Goal: Task Accomplishment & Management: Use online tool/utility

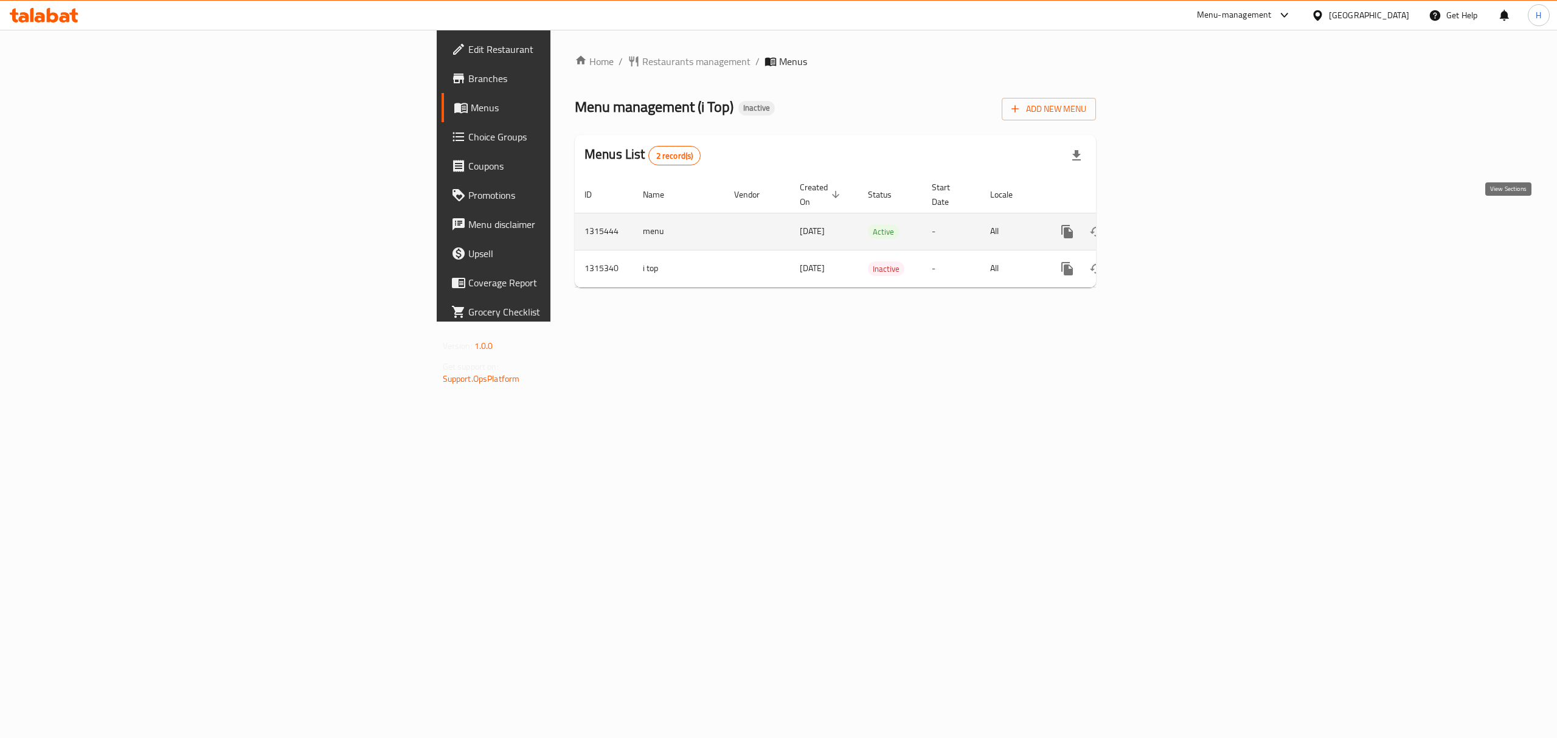
click at [1162, 224] on icon "enhanced table" at bounding box center [1154, 231] width 15 height 15
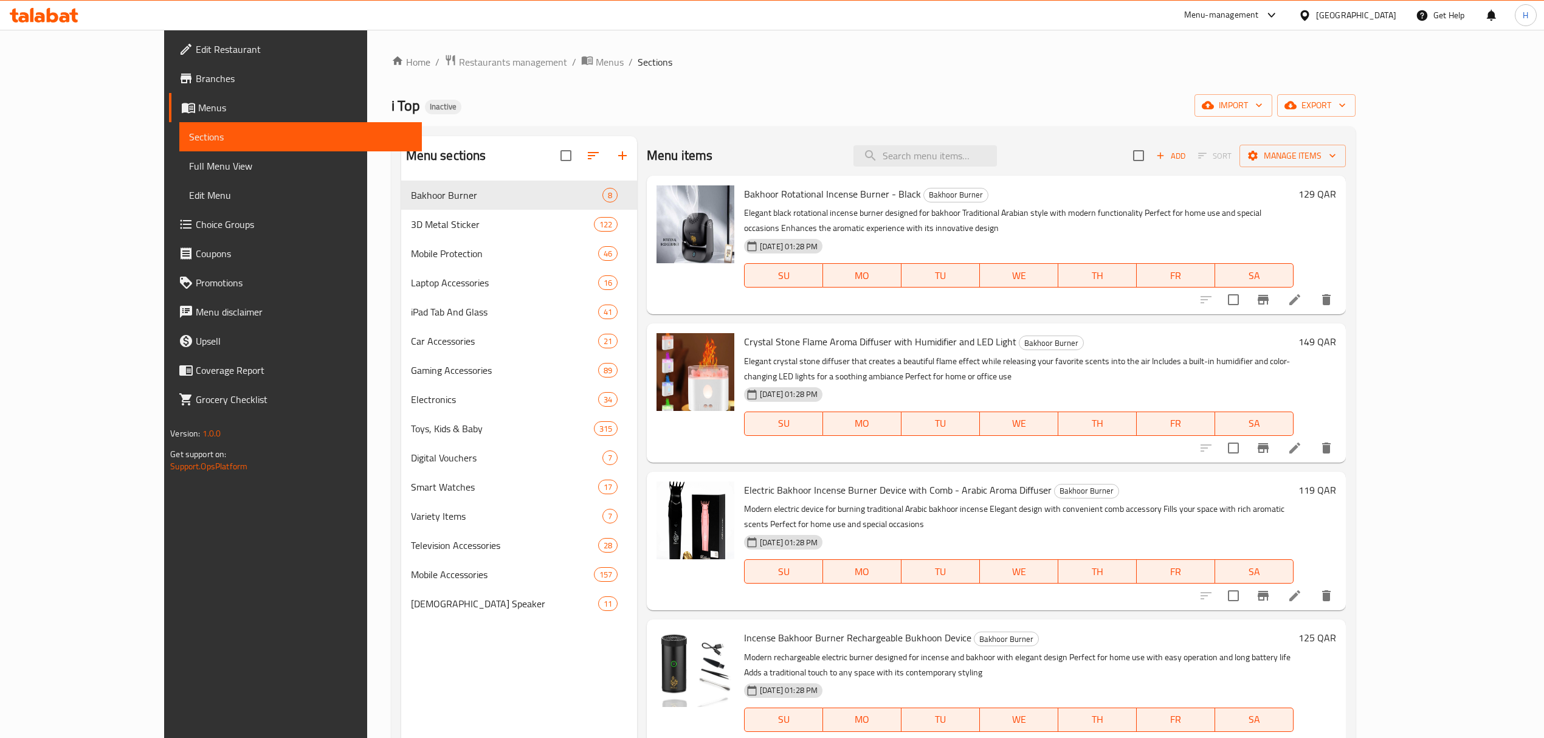
click at [189, 167] on span "Full Menu View" at bounding box center [300, 166] width 223 height 15
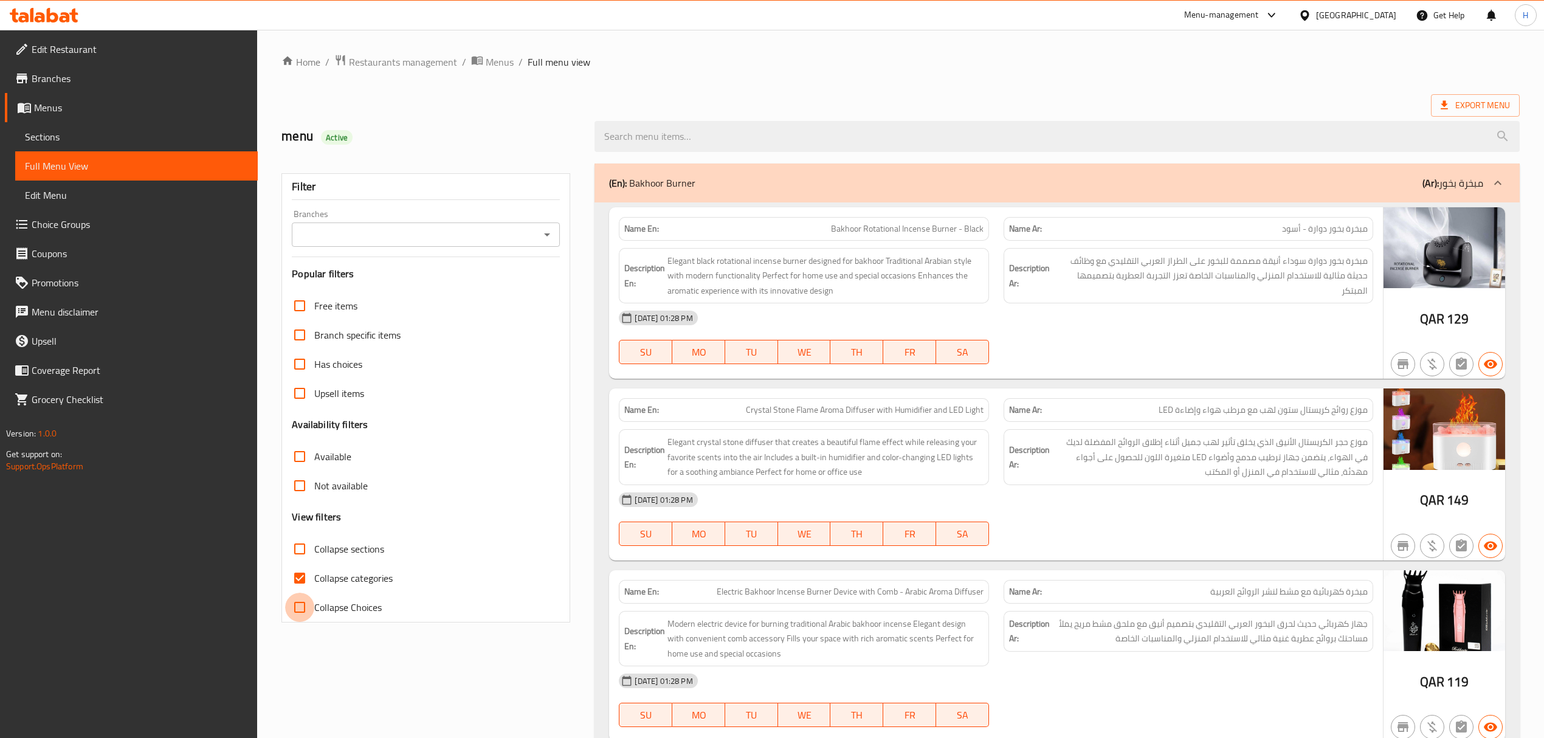
click at [297, 614] on input "Collapse Choices" at bounding box center [299, 607] width 29 height 29
checkbox input "true"
click at [297, 550] on input "Collapse sections" at bounding box center [299, 548] width 29 height 29
checkbox input "true"
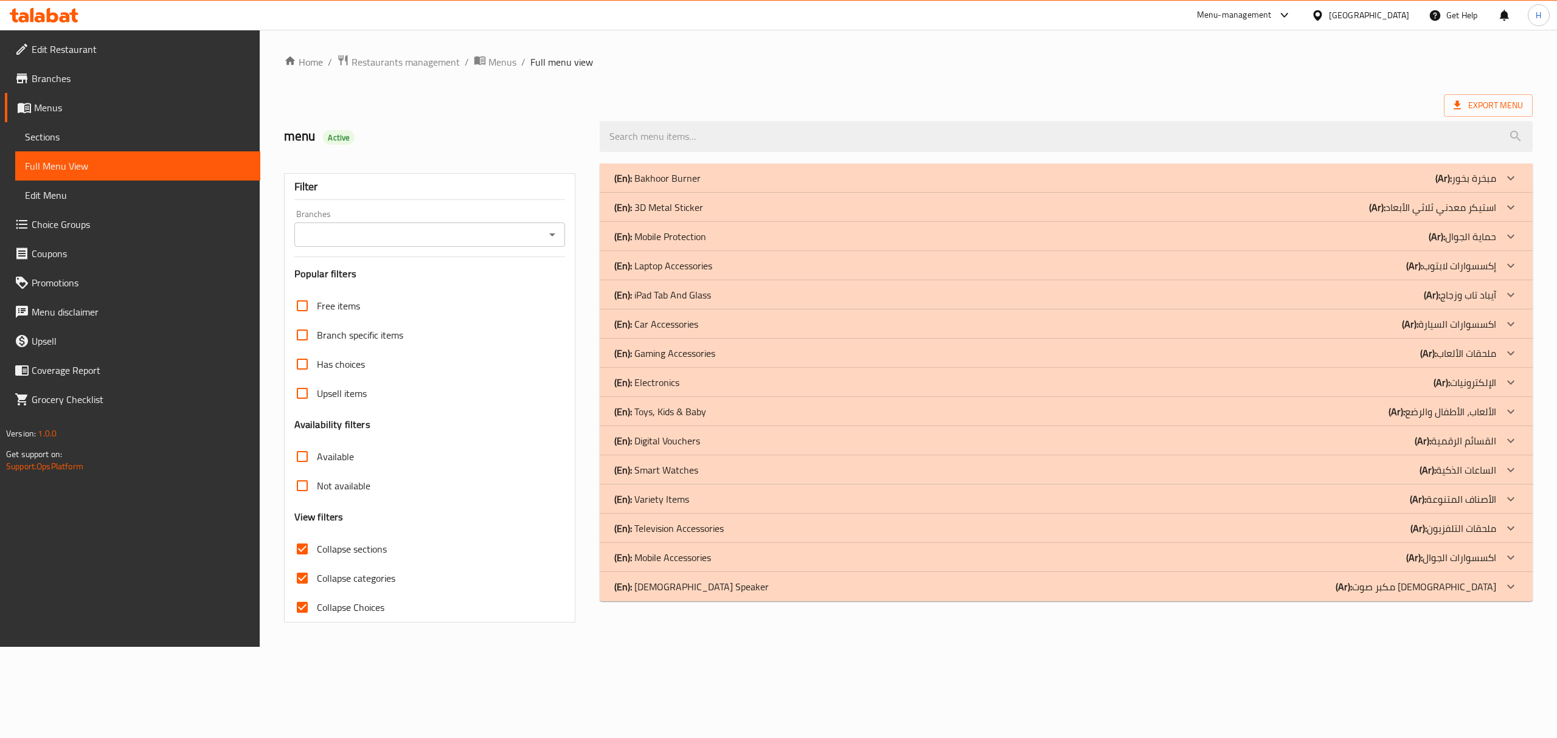
click at [725, 330] on div "(En): Car Accessories (Ar): اكسسوارات السيارة" at bounding box center [1055, 324] width 882 height 15
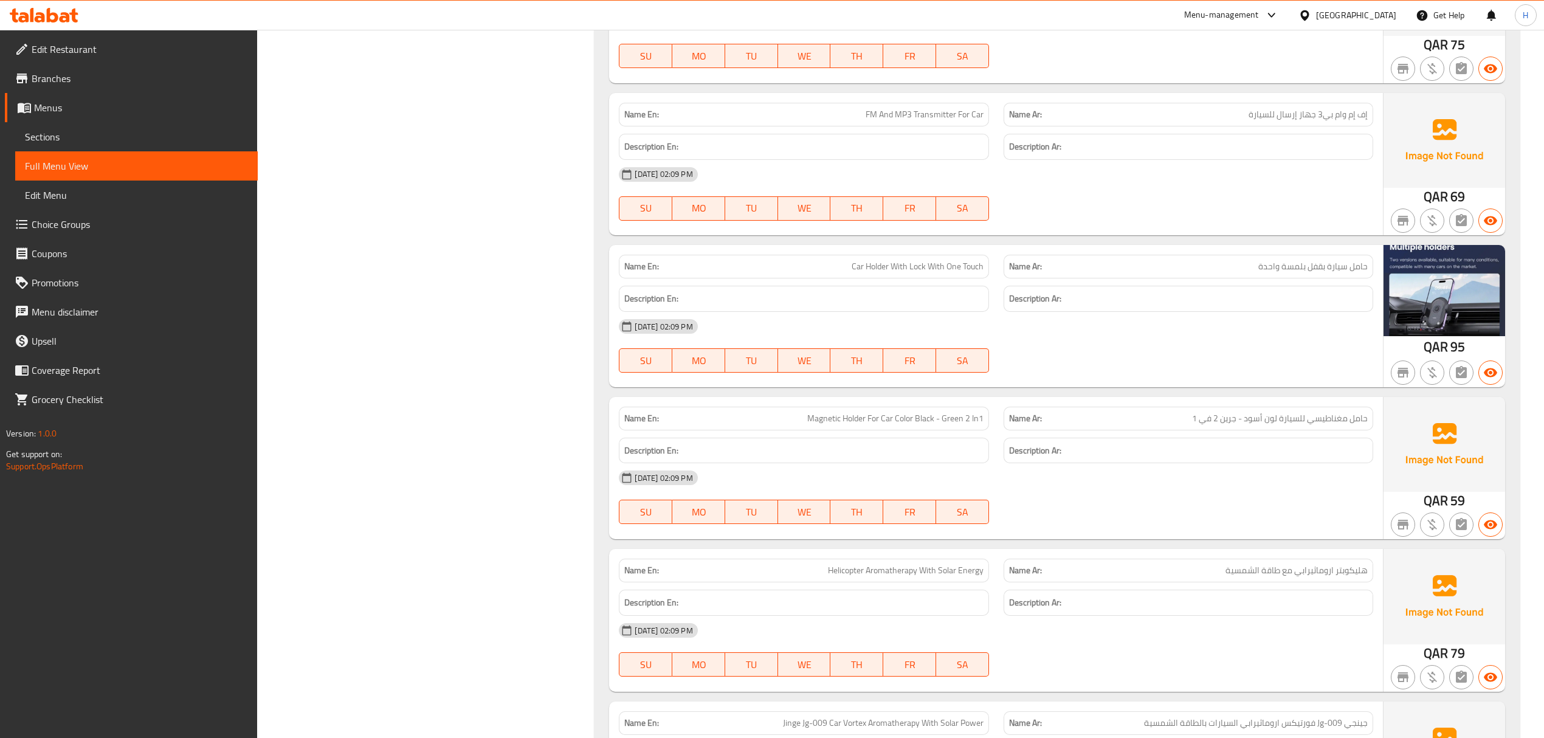
scroll to position [2166, 0]
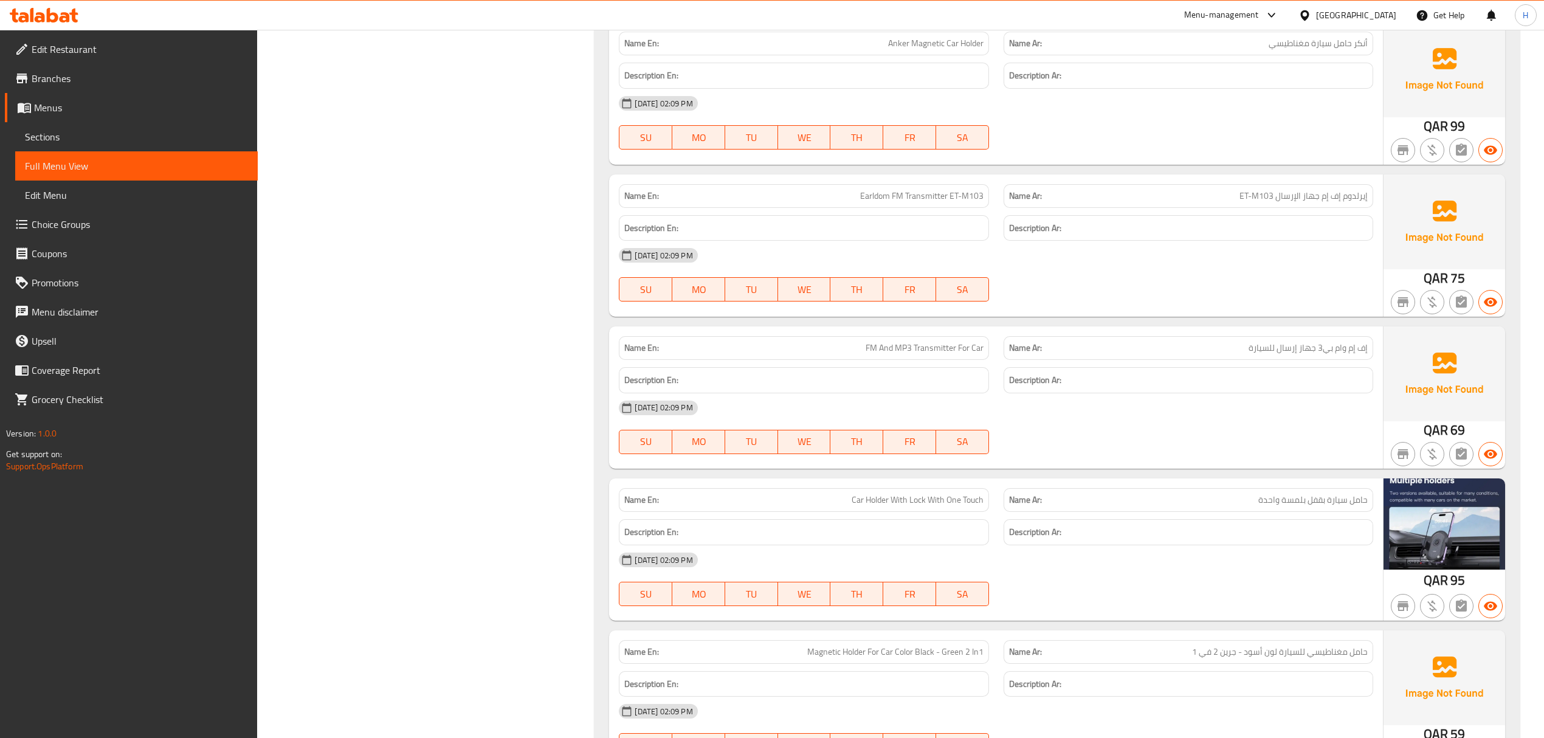
click at [876, 507] on span "Car Holder With Lock With One Touch" at bounding box center [918, 500] width 132 height 13
copy span "Car Holder With Lock With One Touch"
click at [1300, 309] on div at bounding box center [1189, 301] width 384 height 15
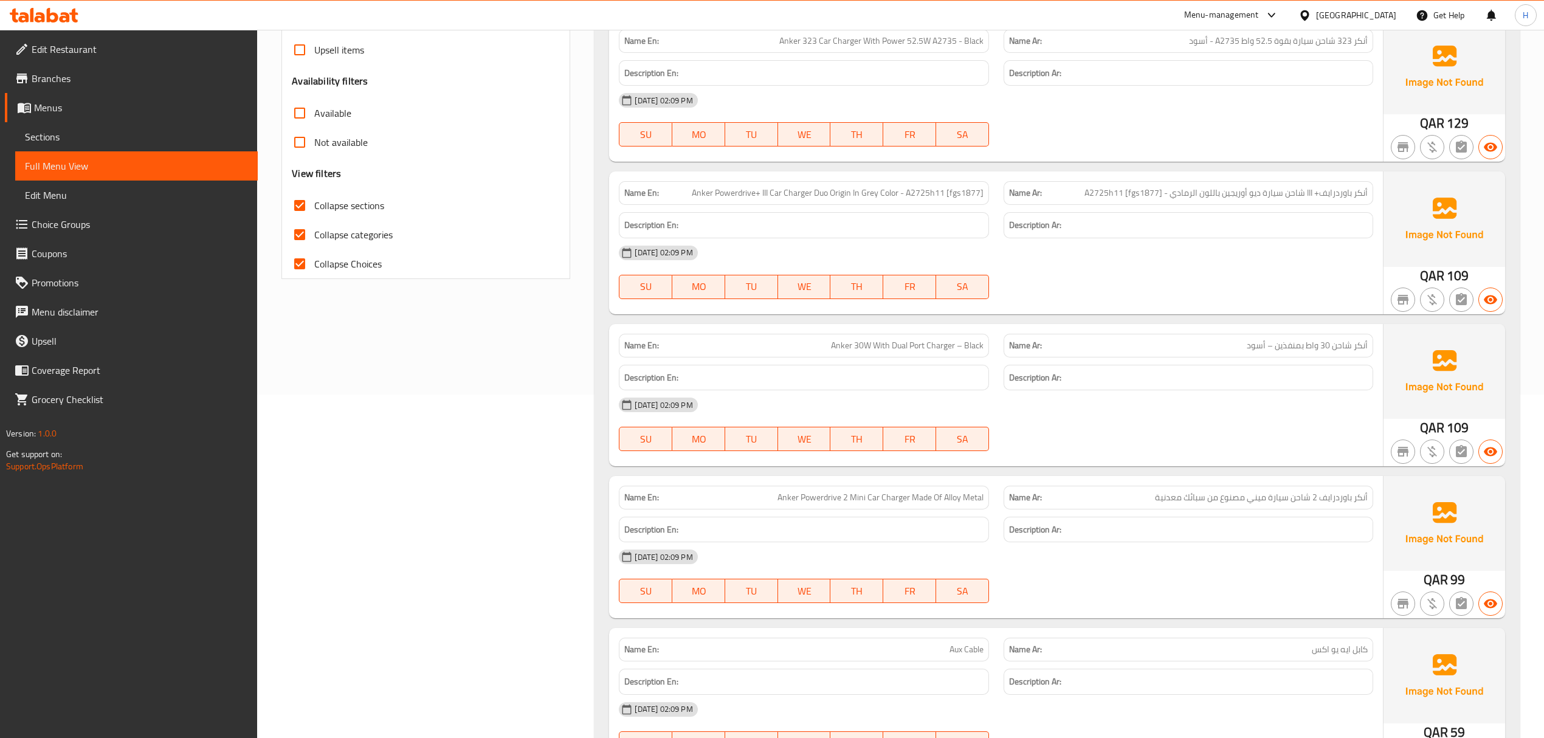
scroll to position [139, 0]
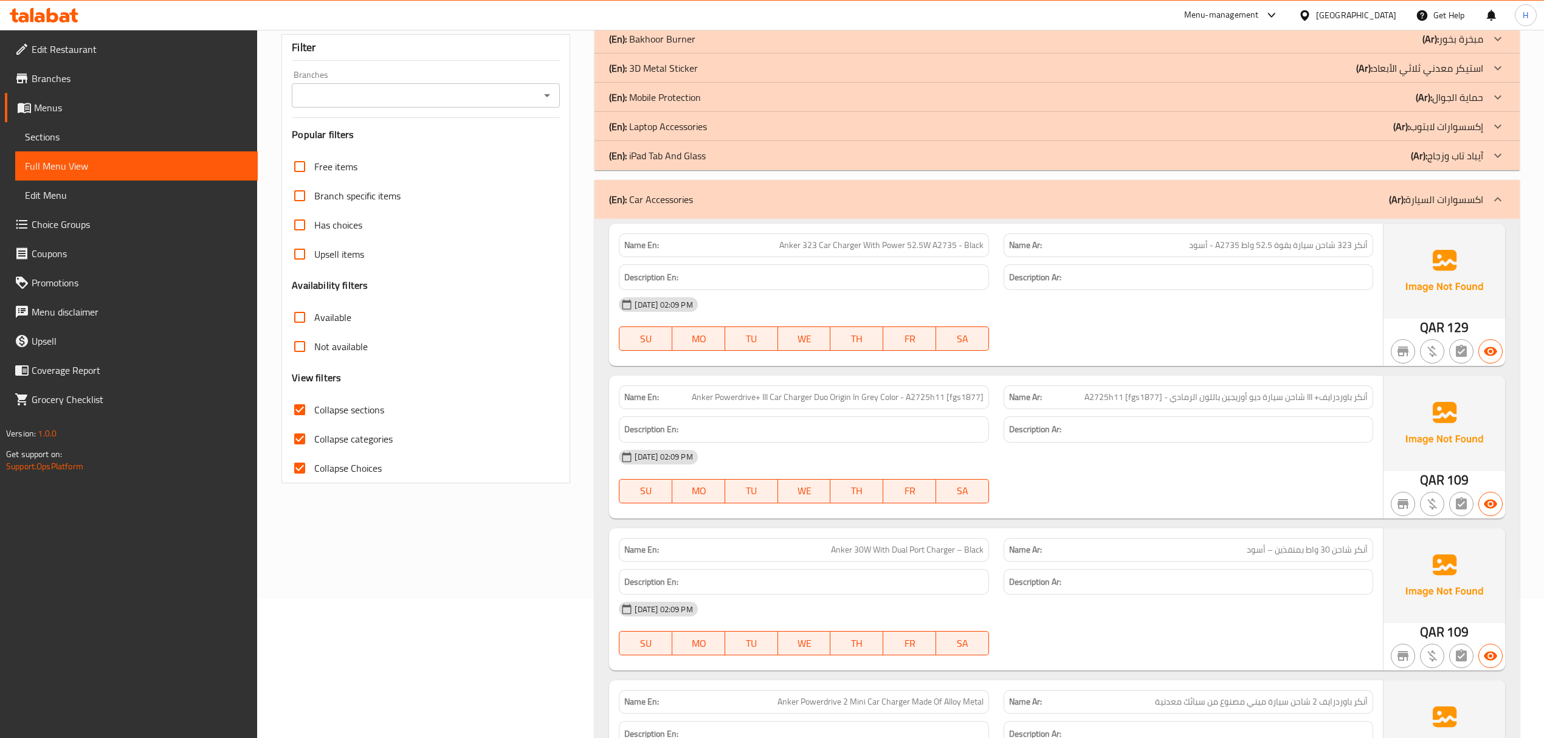
click at [792, 249] on span "Anker 323 Car Charger With Power 52.5W A2735 - Black" at bounding box center [882, 245] width 204 height 13
drag, startPoint x: 792, startPoint y: 249, endPoint x: 846, endPoint y: 251, distance: 54.7
click at [846, 251] on span "Anker 323 Car Charger With Power 52.5W A2735 - Black" at bounding box center [882, 245] width 204 height 13
copy span "Anker 323 Car Charger"
click at [886, 400] on span "Anker Powerdrive+ III Car Charger Duo Origin In Grey Color - A2725h11 [fgs1877]" at bounding box center [838, 397] width 292 height 13
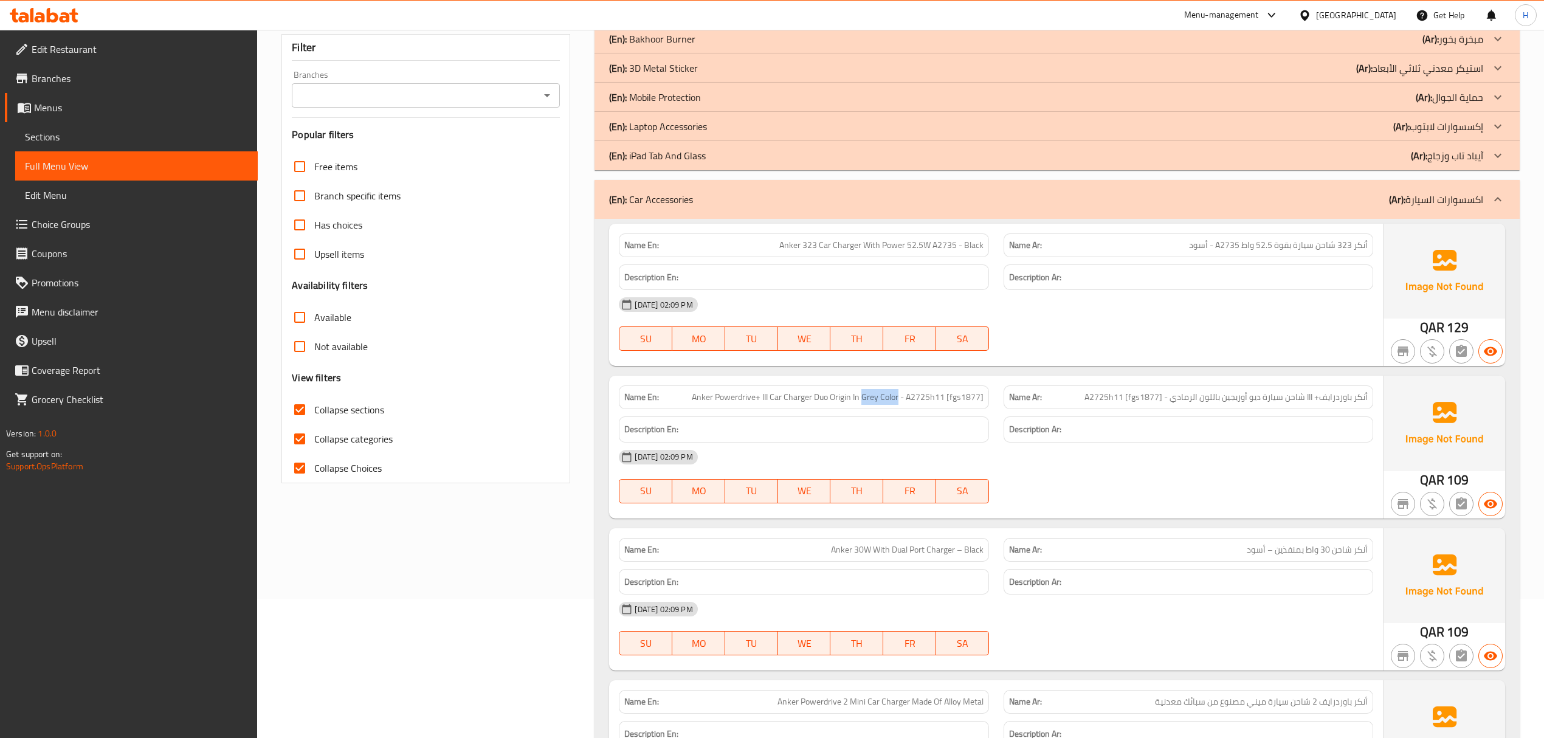
drag, startPoint x: 886, startPoint y: 400, endPoint x: 867, endPoint y: 400, distance: 18.8
click at [867, 400] on span "Anker Powerdrive+ III Car Charger Duo Origin In Grey Color - A2725h11 [fgs1877]" at bounding box center [838, 397] width 292 height 13
copy span "Grey Color"
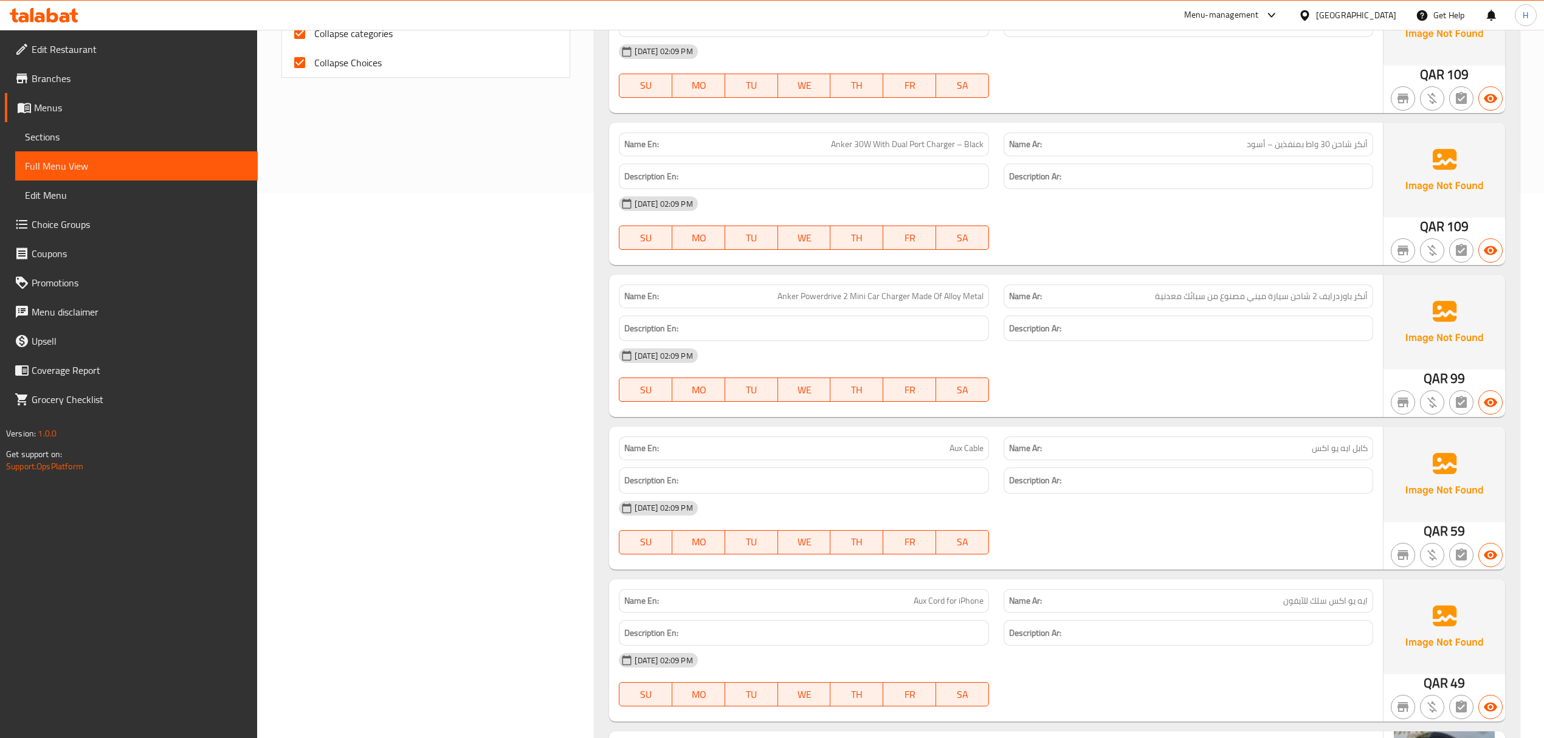
scroll to position [950, 0]
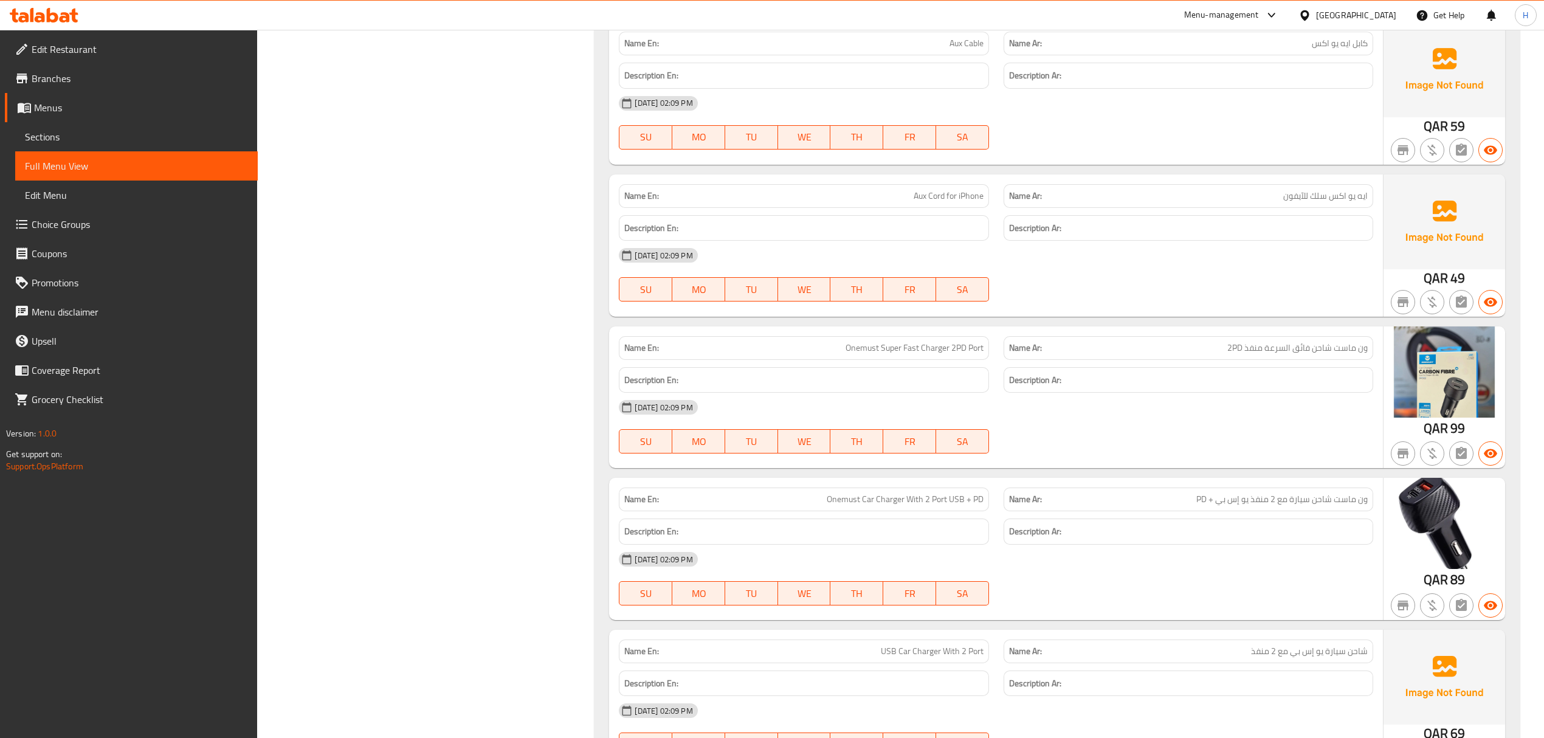
click at [876, 360] on div "Name En: Onemust Super Fast Charger 2PD Port" at bounding box center [804, 348] width 370 height 24
click at [876, 354] on span "Onemust Super Fast Charger 2PD Port" at bounding box center [915, 348] width 138 height 13
drag, startPoint x: 876, startPoint y: 355, endPoint x: 852, endPoint y: 670, distance: 315.9
click at [876, 354] on span "Onemust Super Fast Charger 2PD Port" at bounding box center [915, 348] width 138 height 13
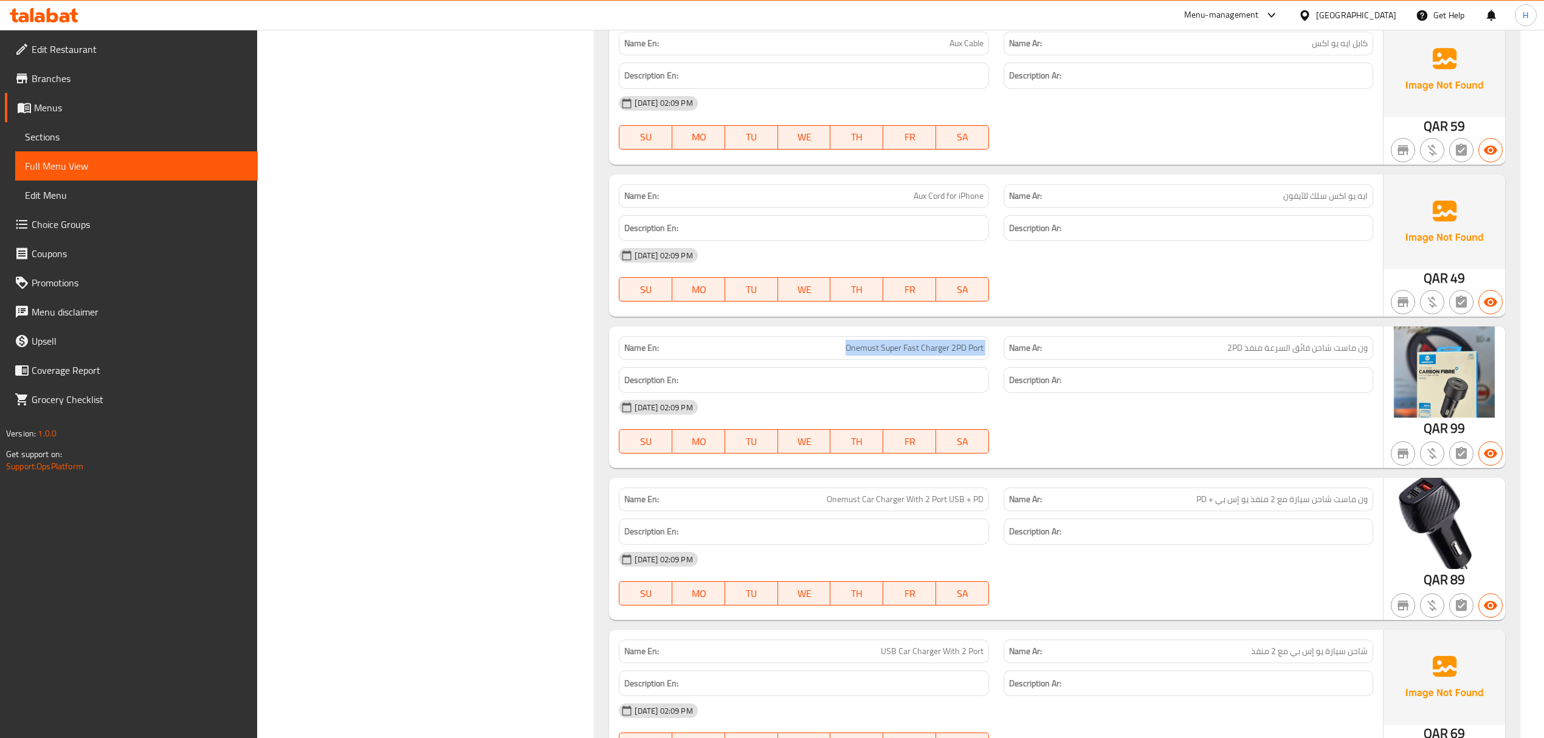
copy span "Onemust Super Fast Charger 2PD Port"
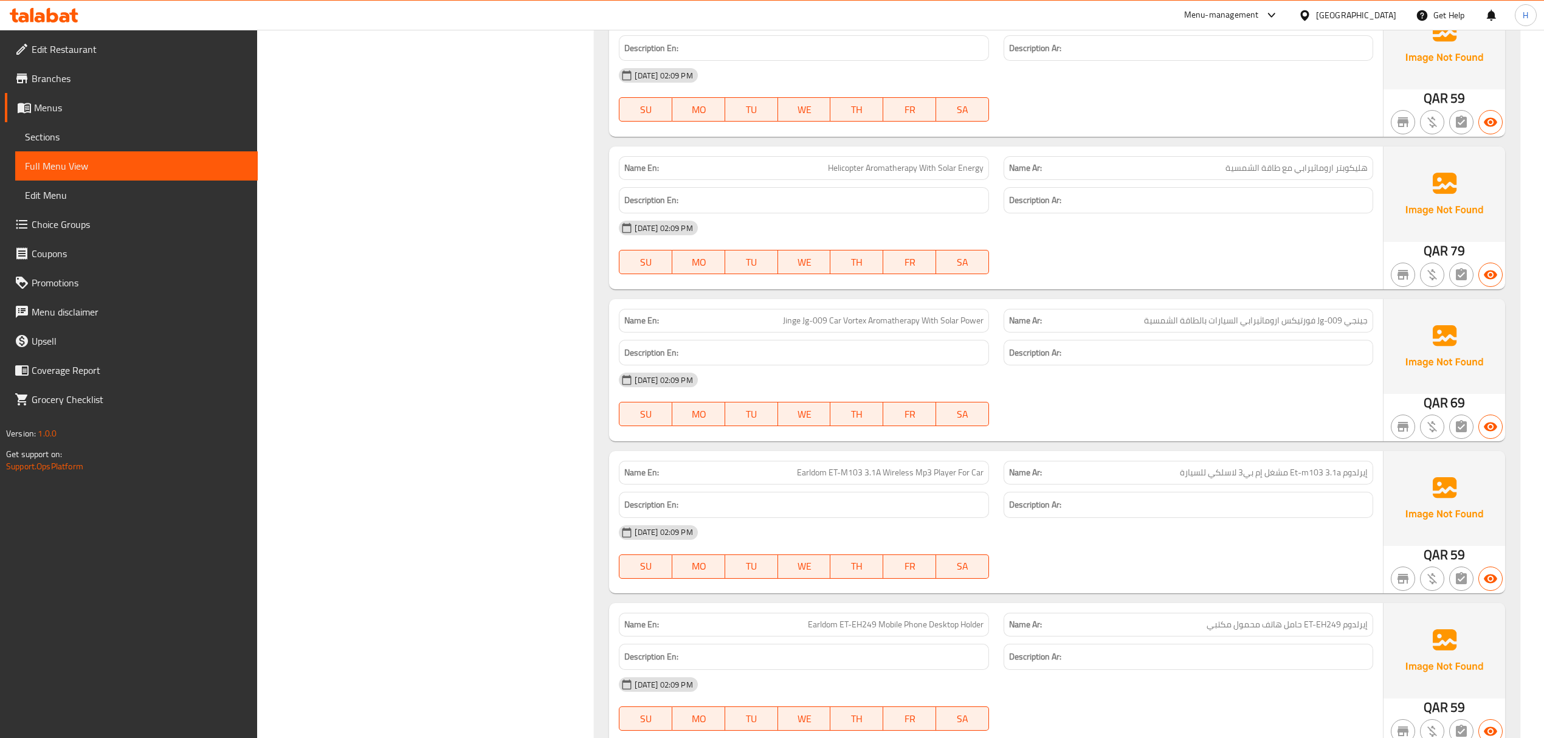
scroll to position [2977, 0]
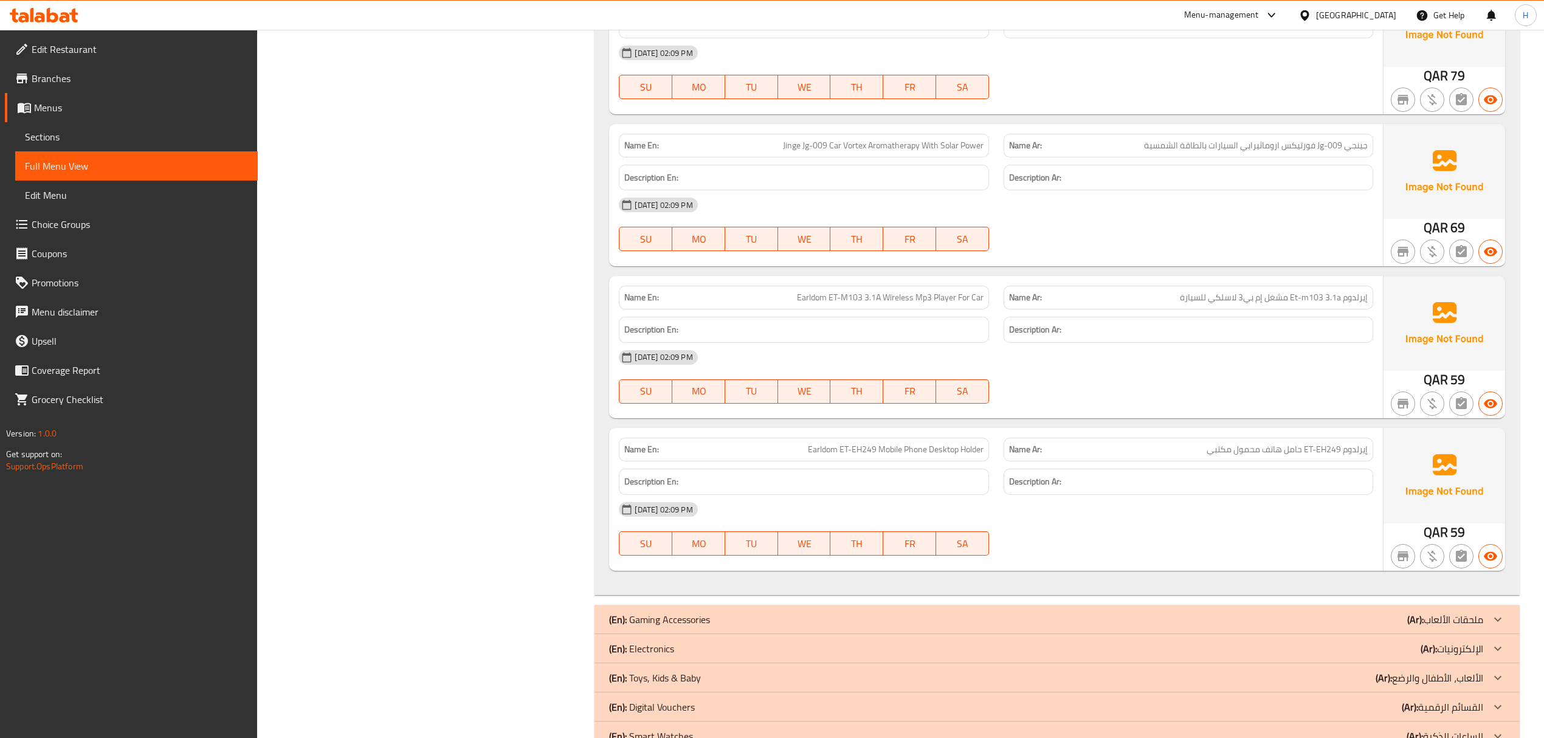
click at [821, 456] on span "Earldom ET-EH249 Mobile Phone Desktop Holder" at bounding box center [896, 449] width 176 height 13
drag, startPoint x: 821, startPoint y: 460, endPoint x: 828, endPoint y: 453, distance: 9.9
click at [828, 453] on span "Earldom ET-EH249 Mobile Phone Desktop Holder" at bounding box center [896, 449] width 176 height 13
copy span "Earldom"
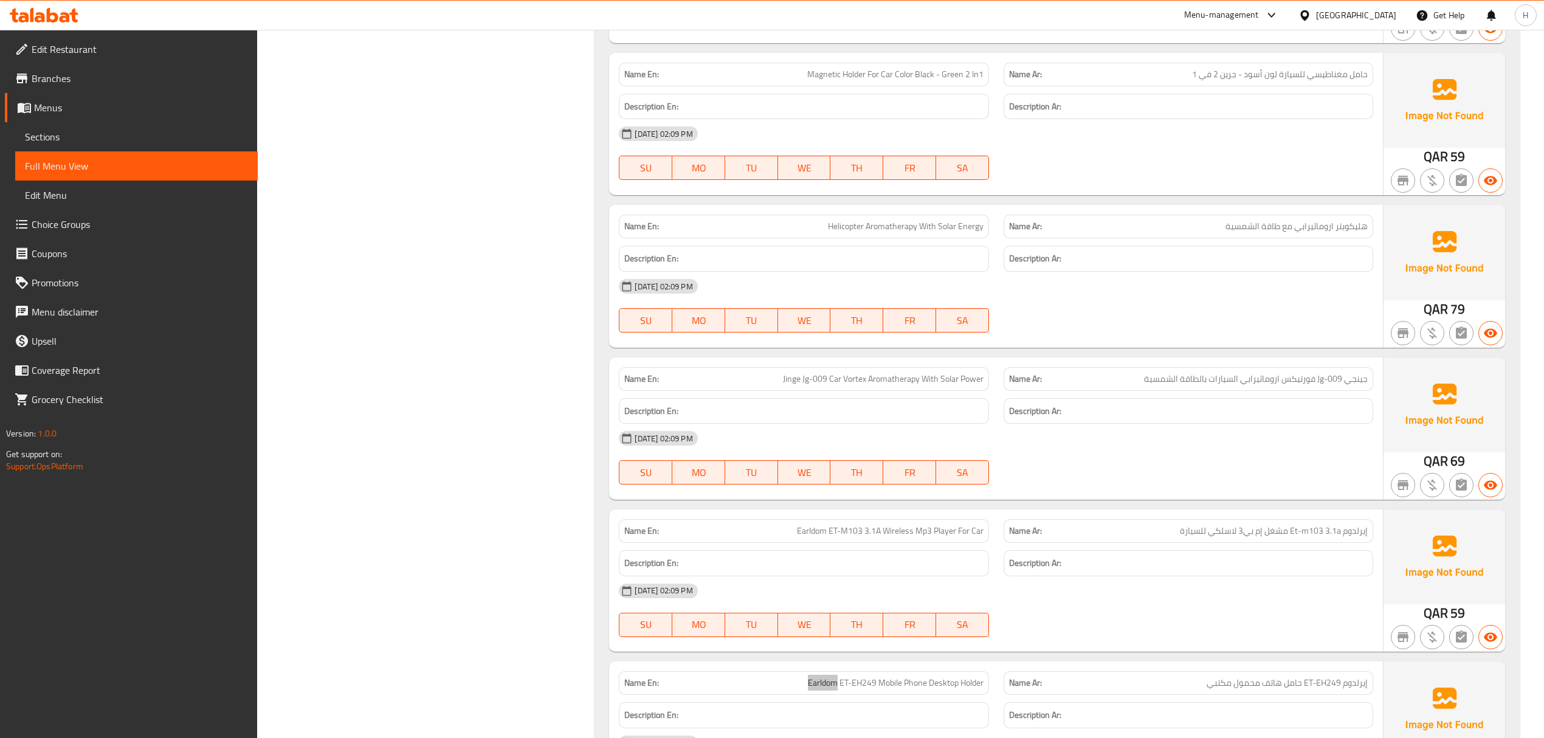
scroll to position [2734, 0]
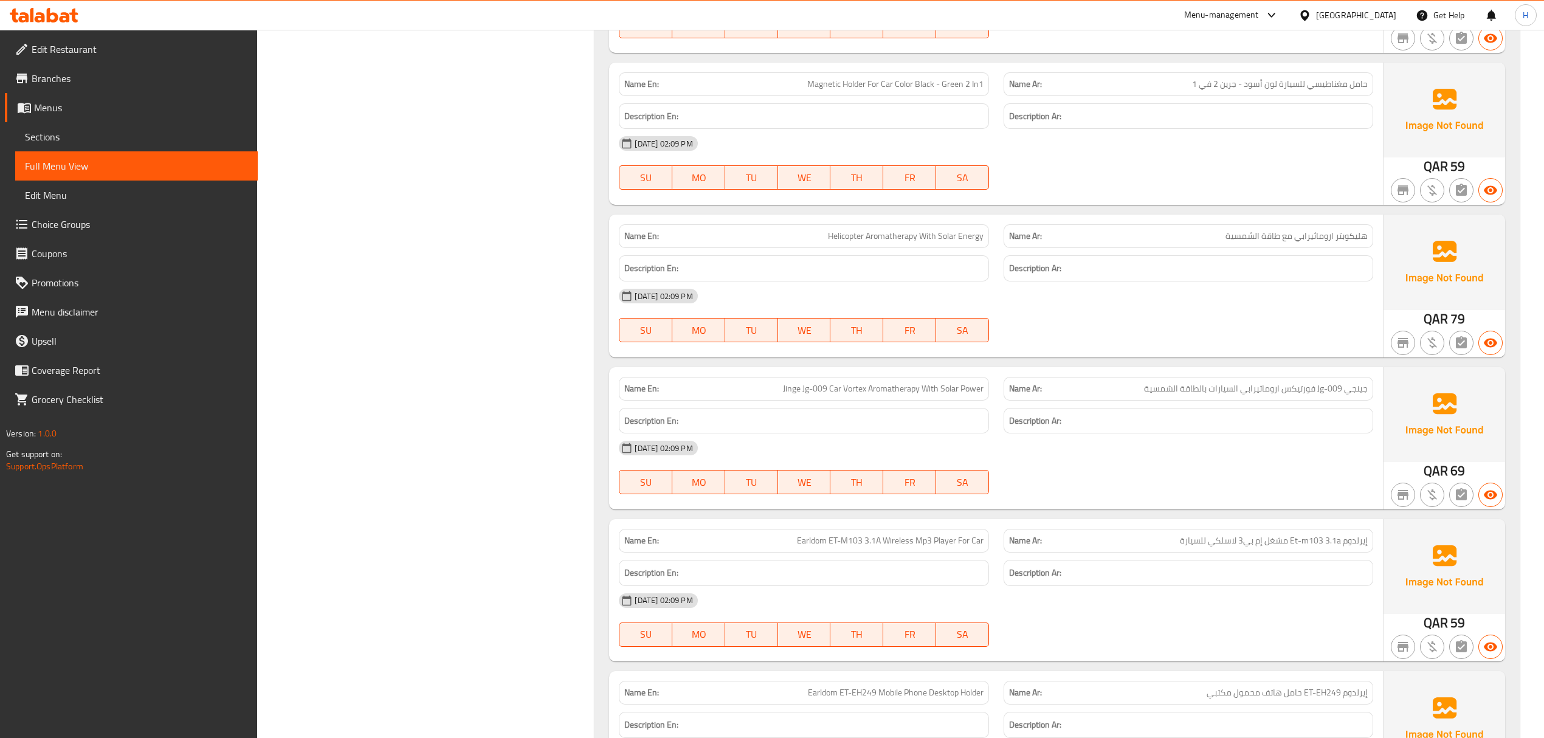
click at [890, 394] on span "Jinge Jg-009 Car Vortex Aromatherapy With Solar Power" at bounding box center [883, 388] width 201 height 13
copy span "Aromatherapy With Solar Power"
drag, startPoint x: 890, startPoint y: 394, endPoint x: 961, endPoint y: 394, distance: 71.1
click at [961, 394] on span "Jinge Jg-009 Car Vortex Aromatherapy With Solar Power" at bounding box center [883, 388] width 201 height 13
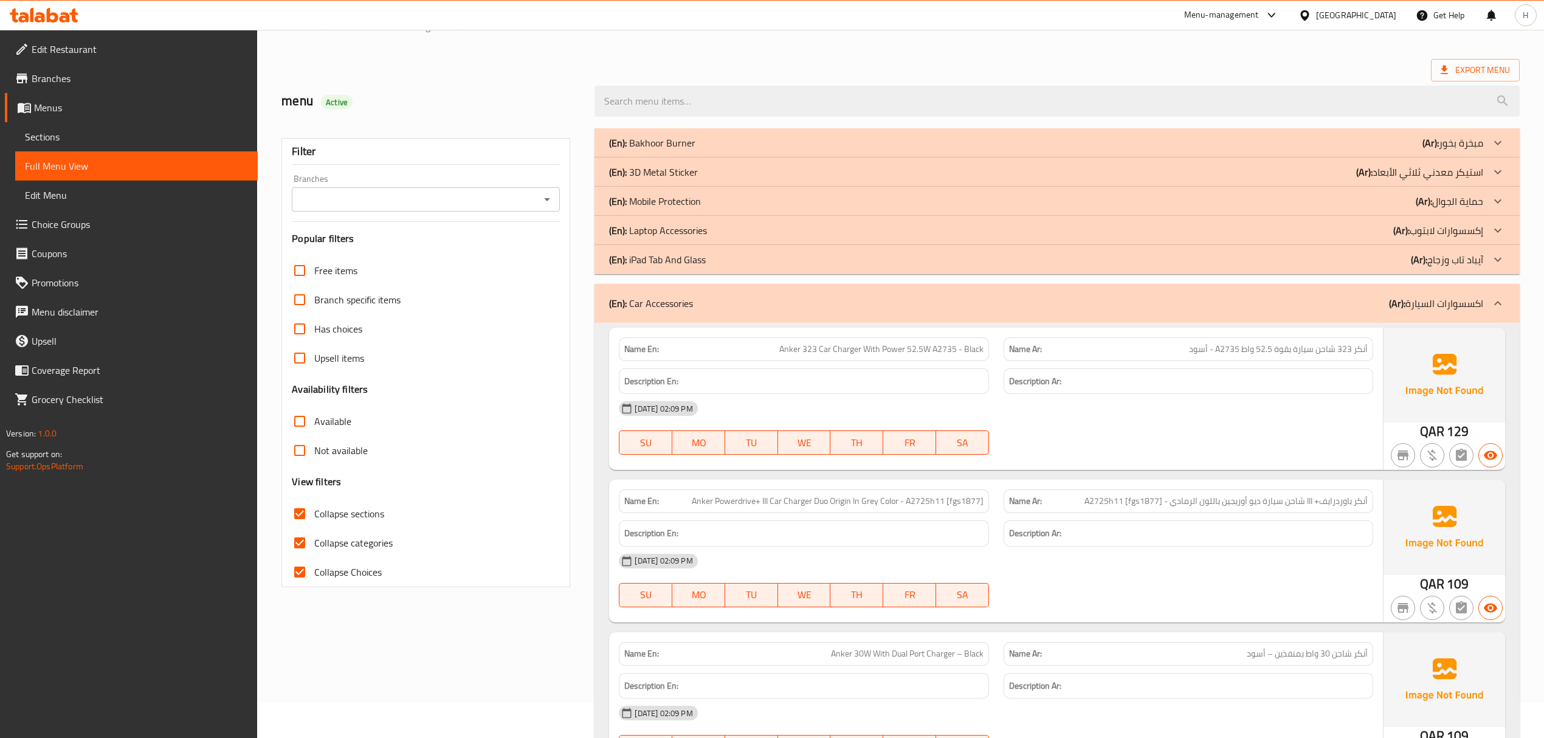
scroll to position [0, 0]
